Goal: Book appointment/travel/reservation

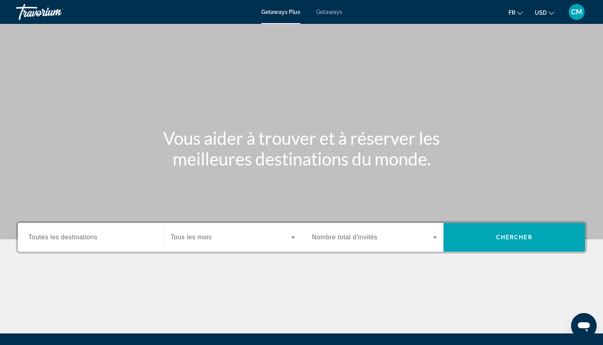
click at [137, 245] on div "Search widget" at bounding box center [90, 237] width 125 height 23
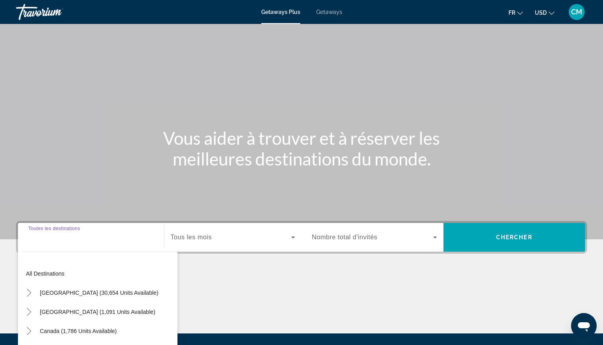
scroll to position [86, 0]
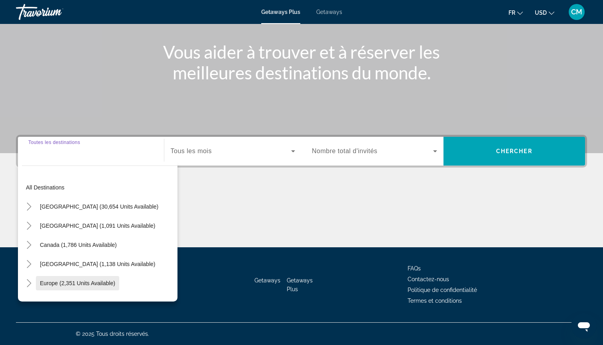
click at [71, 280] on span "Europe (2,351 units available)" at bounding box center [77, 283] width 75 height 6
type input "**********"
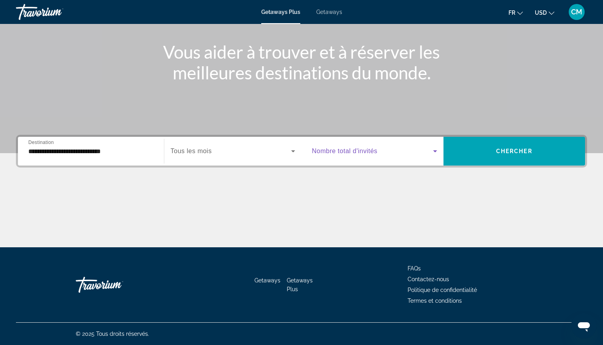
click at [423, 149] on span "Search widget" at bounding box center [372, 151] width 121 height 10
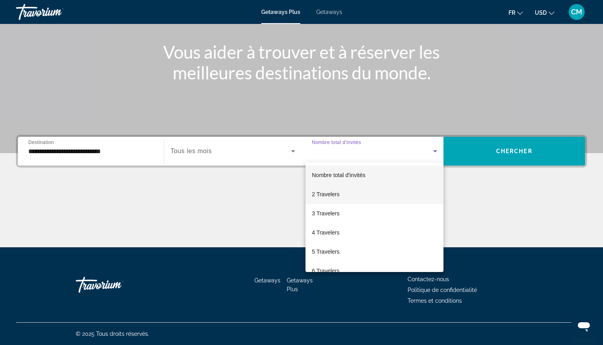
click at [378, 200] on mat-option "2 Travelers" at bounding box center [375, 194] width 138 height 19
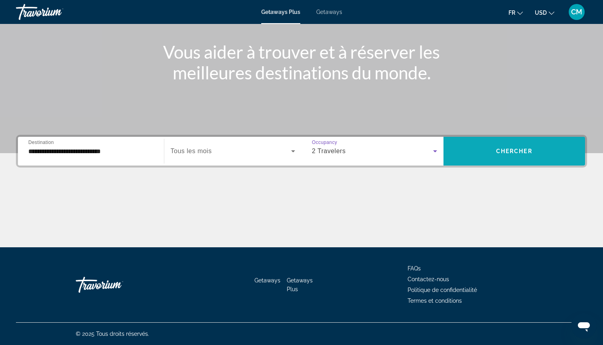
click at [476, 159] on span "Search widget" at bounding box center [515, 151] width 142 height 19
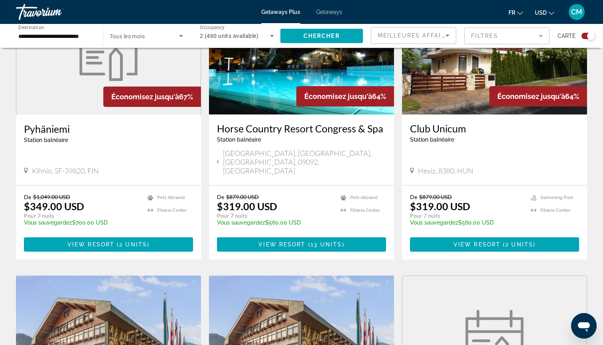
scroll to position [337, 0]
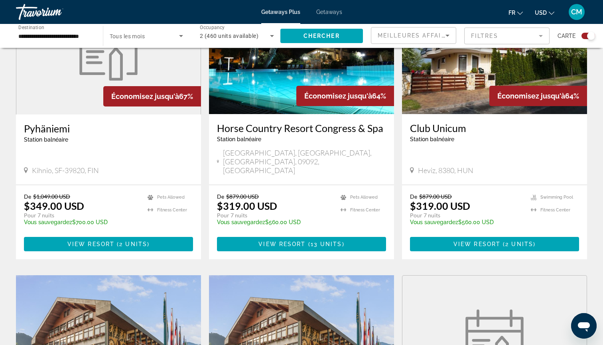
click at [325, 18] on div "Getaways Plus Getaways fr English Español Français Italiano Português русский U…" at bounding box center [301, 12] width 603 height 21
click at [326, 15] on span "Getaways" at bounding box center [329, 12] width 26 height 6
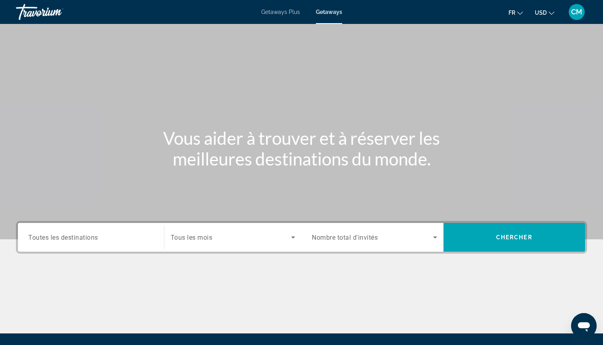
click at [100, 243] on div "Search widget" at bounding box center [90, 237] width 125 height 23
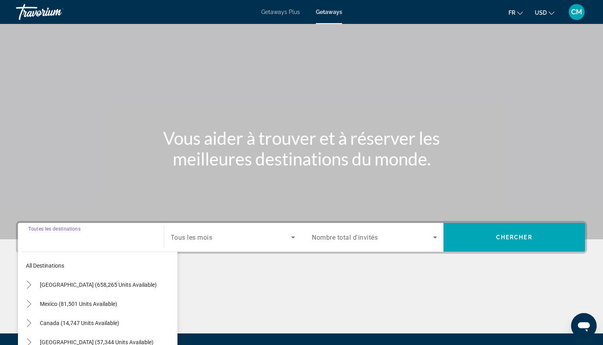
scroll to position [86, 0]
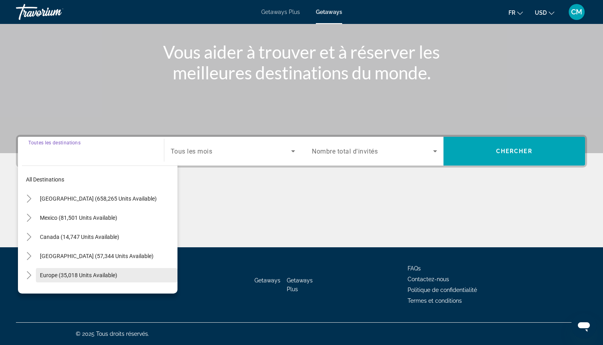
click at [72, 274] on span "Europe (35,018 units available)" at bounding box center [78, 275] width 77 height 6
type input "**********"
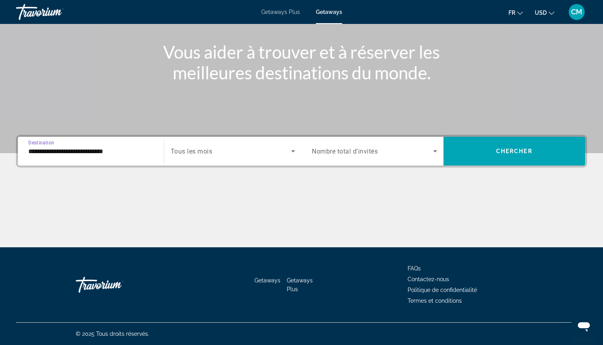
click at [359, 152] on span "Nombre total d'invités" at bounding box center [345, 152] width 66 height 8
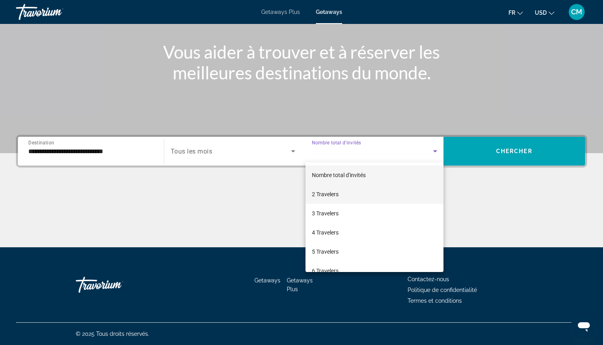
click at [346, 198] on mat-option "2 Travelers" at bounding box center [375, 194] width 138 height 19
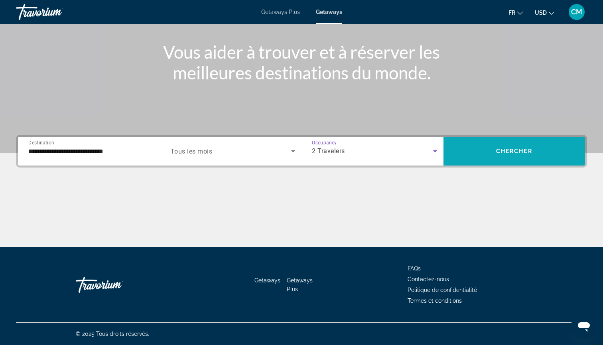
click at [471, 149] on span "Search widget" at bounding box center [515, 151] width 142 height 19
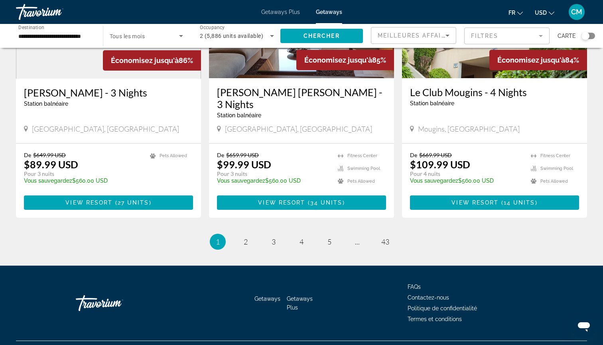
scroll to position [965, 0]
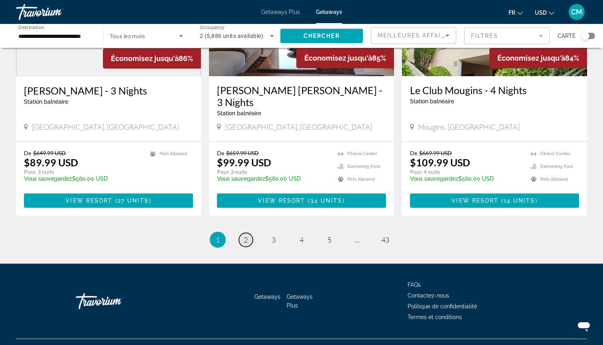
click at [244, 235] on span "2" at bounding box center [246, 239] width 4 height 9
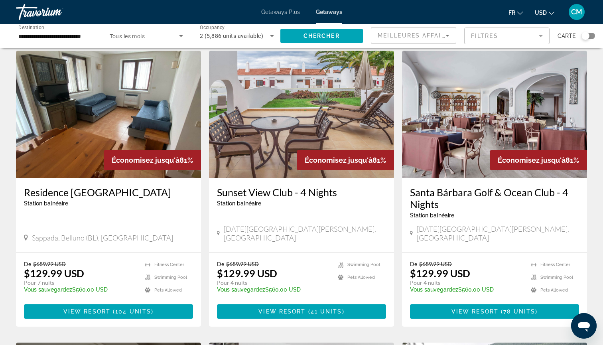
scroll to position [578, 0]
